Goal: Information Seeking & Learning: Find specific fact

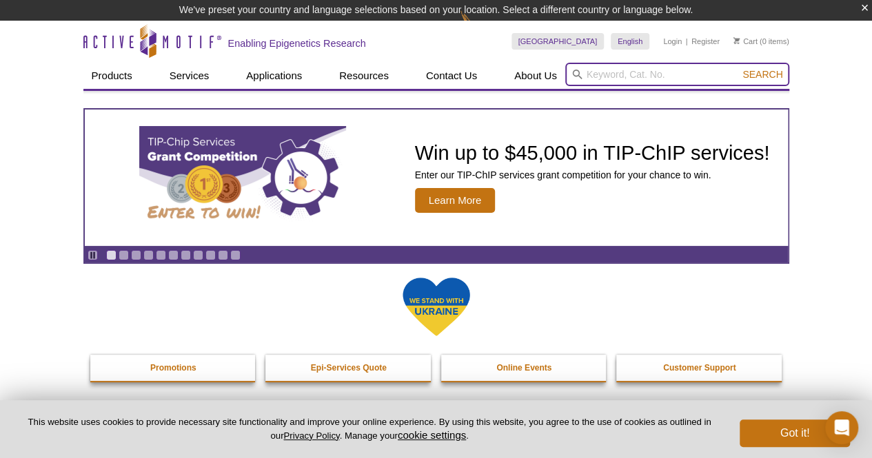
click at [635, 77] on input "search" at bounding box center [677, 74] width 224 height 23
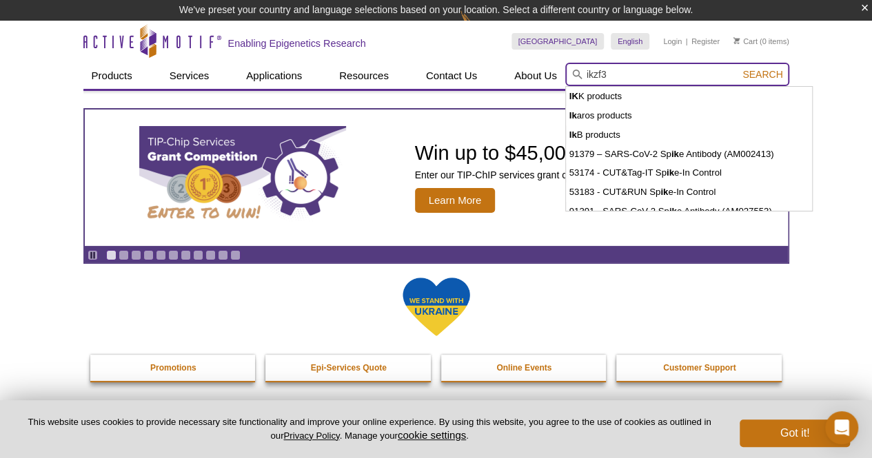
type input "ikzf3"
click at [738, 68] on button "Search" at bounding box center [762, 74] width 48 height 12
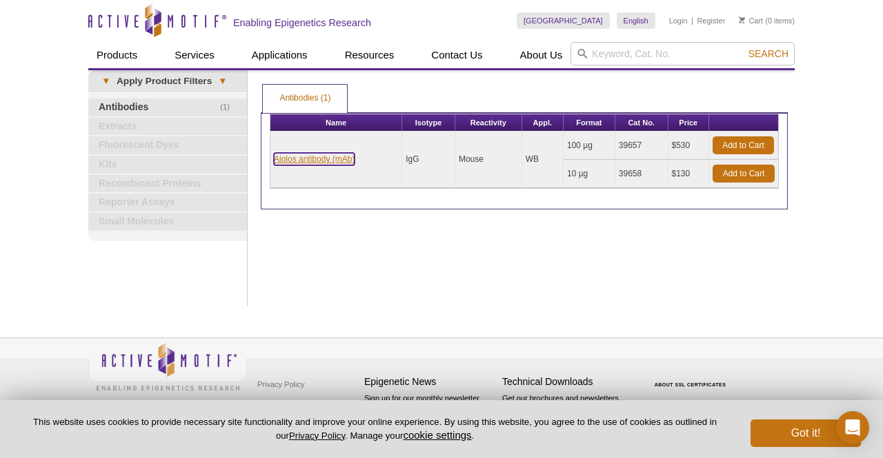
click at [312, 155] on link "Aiolos antibody (mAb)" at bounding box center [314, 159] width 81 height 12
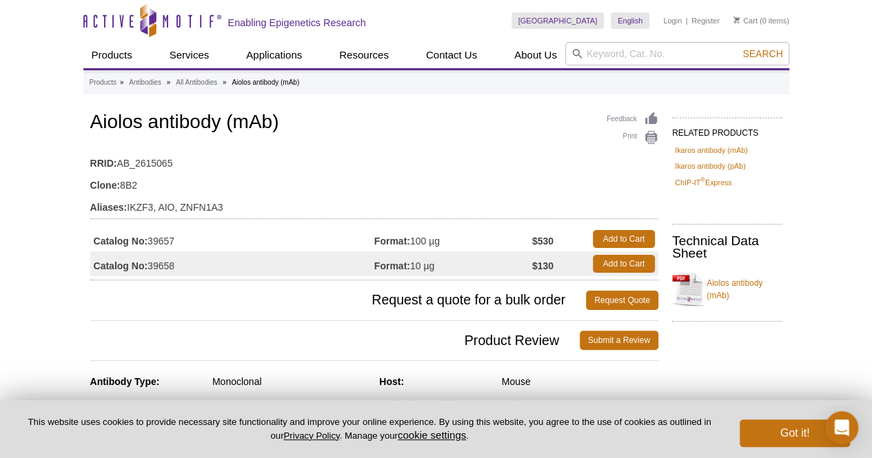
scroll to position [1, 0]
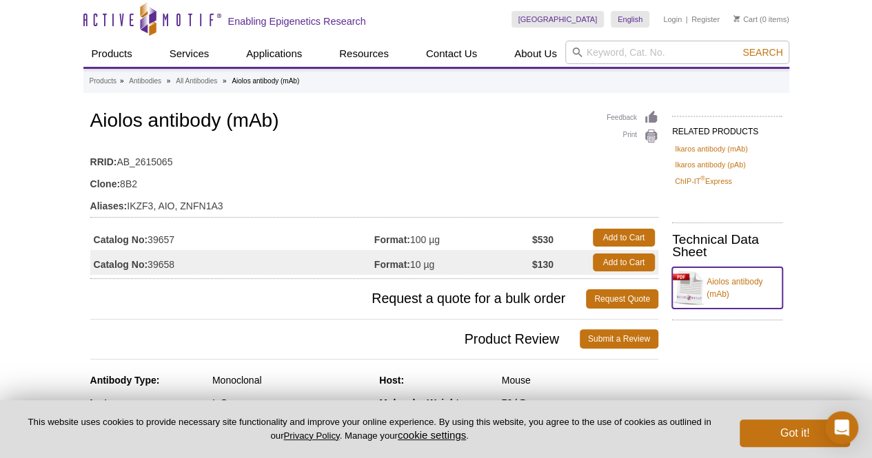
click at [735, 279] on link "Aiolos antibody (mAb)" at bounding box center [727, 288] width 110 height 41
drag, startPoint x: 171, startPoint y: 162, endPoint x: 119, endPoint y: 160, distance: 52.4
click at [119, 160] on td "RRID: AB_2615065" at bounding box center [374, 159] width 568 height 22
copy td "AB_2615065"
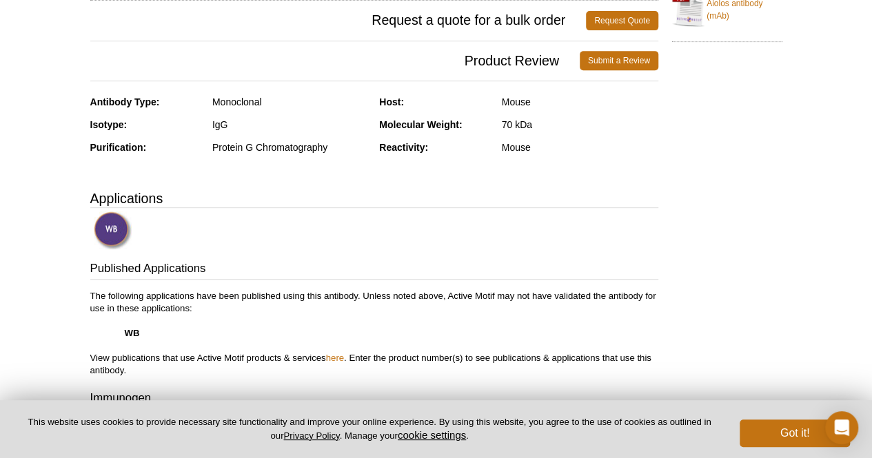
scroll to position [290, 0]
